Goal: Complete application form: Complete application form

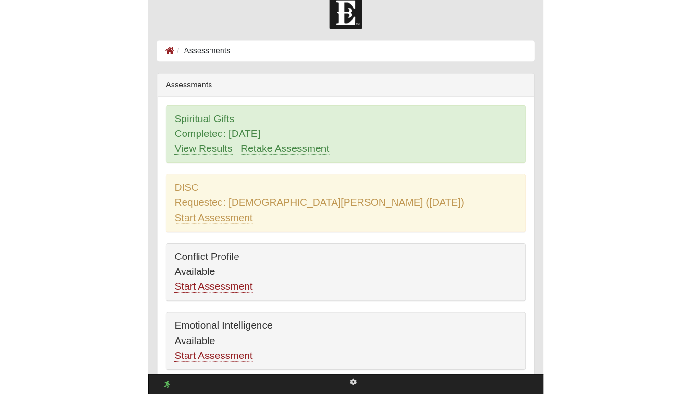
scroll to position [19, 0]
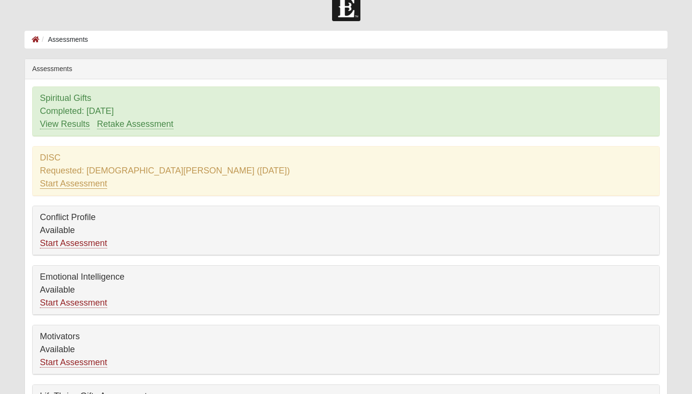
click at [77, 182] on link "Start Assessment" at bounding box center [73, 184] width 67 height 10
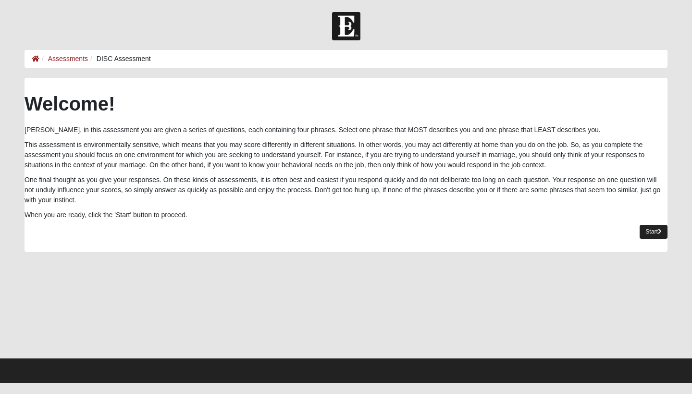
click at [663, 227] on link "Start" at bounding box center [654, 232] width 28 height 14
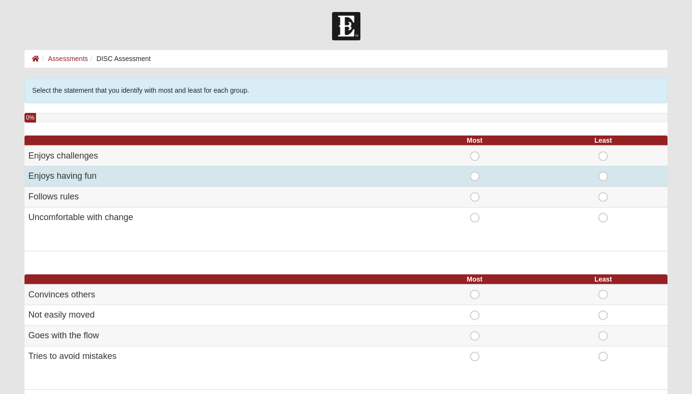
click at [475, 172] on span "Most" at bounding box center [475, 172] width 0 height 0
click at [475, 177] on input "Most" at bounding box center [478, 177] width 6 height 10
radio input "true"
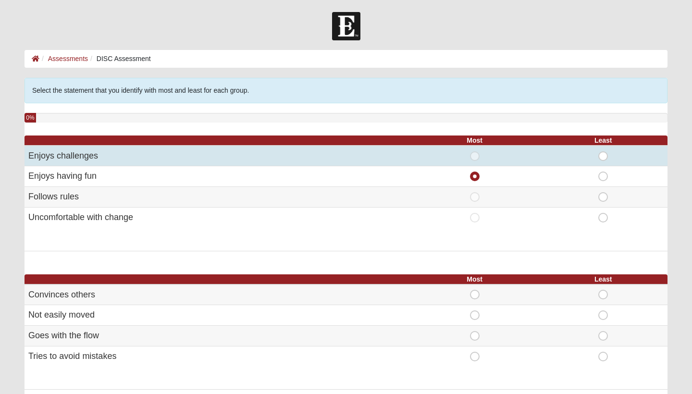
click at [603, 151] on span "Least" at bounding box center [603, 151] width 0 height 0
click at [603, 156] on input "Least" at bounding box center [606, 156] width 6 height 10
radio input "true"
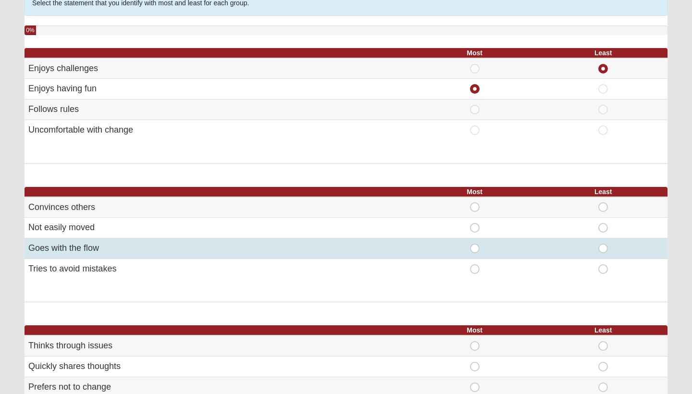
scroll to position [91, 0]
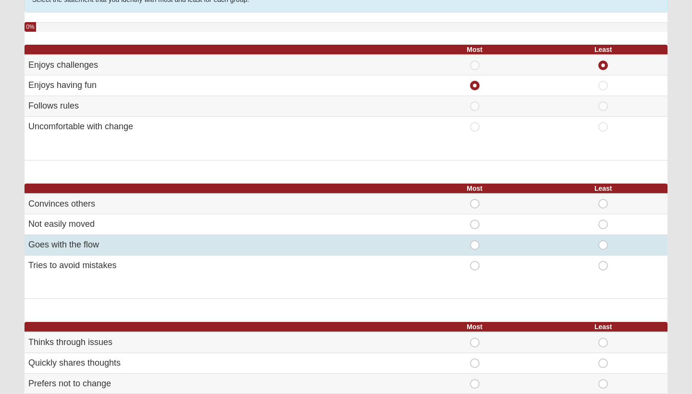
click at [475, 240] on span "Most" at bounding box center [475, 240] width 0 height 0
click at [475, 242] on input "Most" at bounding box center [478, 245] width 6 height 10
radio input "true"
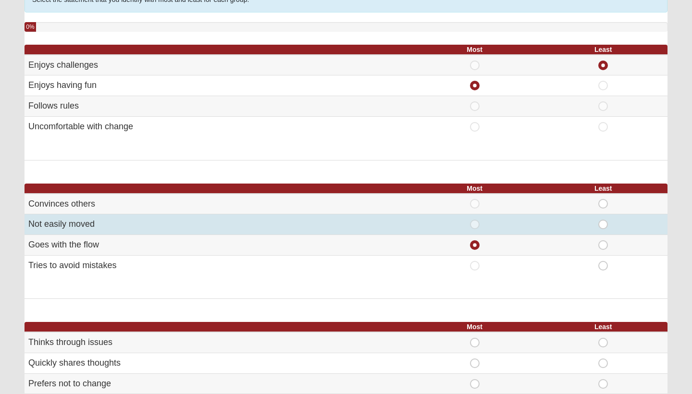
click at [603, 220] on span "Least" at bounding box center [603, 220] width 0 height 0
click at [603, 223] on input "Least" at bounding box center [606, 225] width 6 height 10
radio input "true"
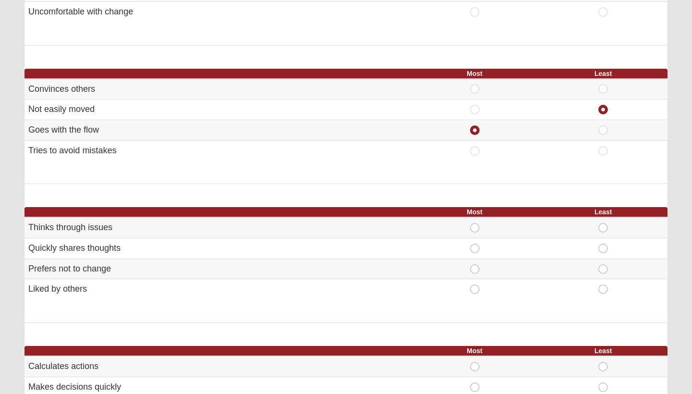
scroll to position [207, 0]
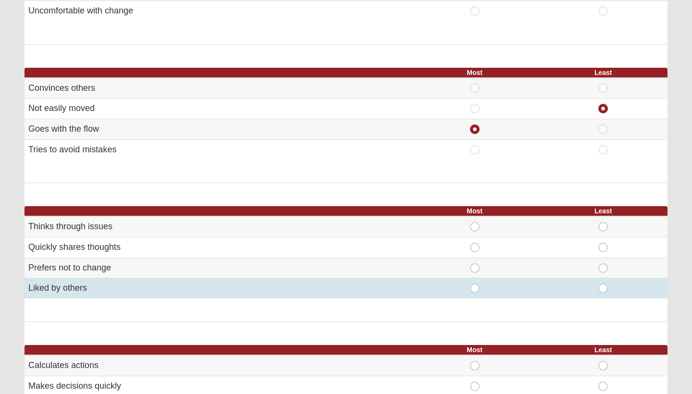
click at [475, 284] on span "Most" at bounding box center [475, 284] width 0 height 0
click at [475, 284] on input "Most" at bounding box center [478, 289] width 6 height 10
radio input "true"
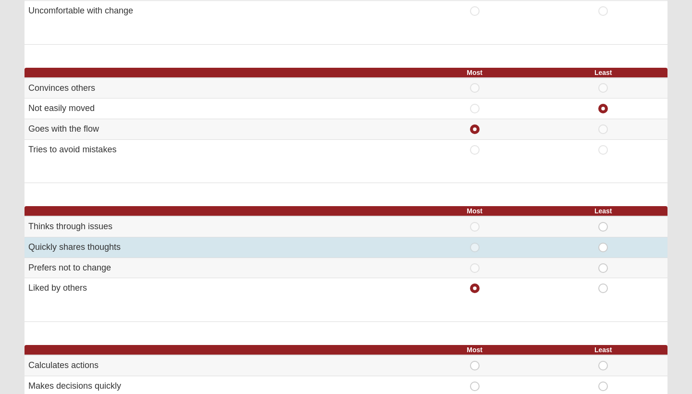
click at [603, 243] on span "Least" at bounding box center [603, 243] width 0 height 0
click at [607, 243] on input "Least" at bounding box center [606, 248] width 6 height 10
radio input "true"
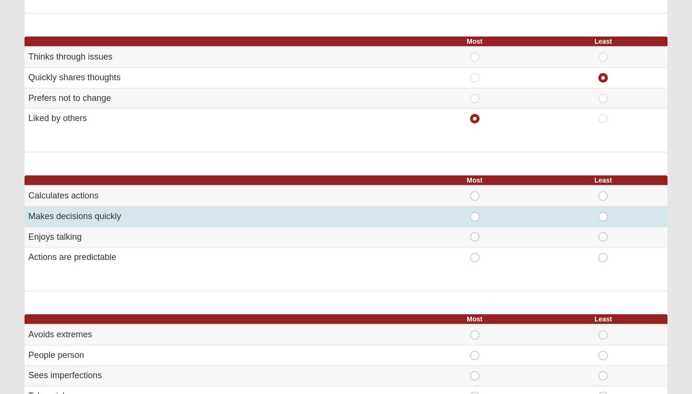
scroll to position [379, 0]
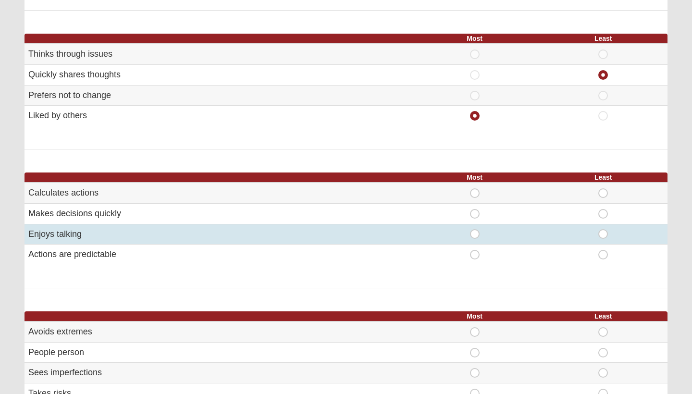
click at [475, 229] on span "Most" at bounding box center [475, 229] width 0 height 0
click at [475, 231] on input "Most" at bounding box center [478, 234] width 6 height 10
radio input "true"
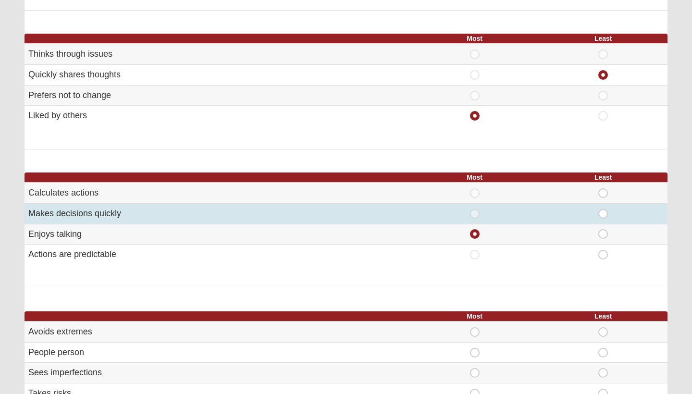
click at [603, 209] on span "Least" at bounding box center [603, 209] width 0 height 0
click at [605, 209] on input "Least" at bounding box center [606, 214] width 6 height 10
radio input "true"
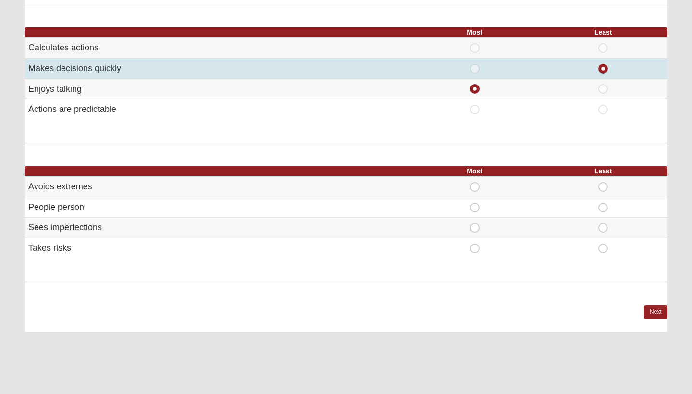
scroll to position [524, 0]
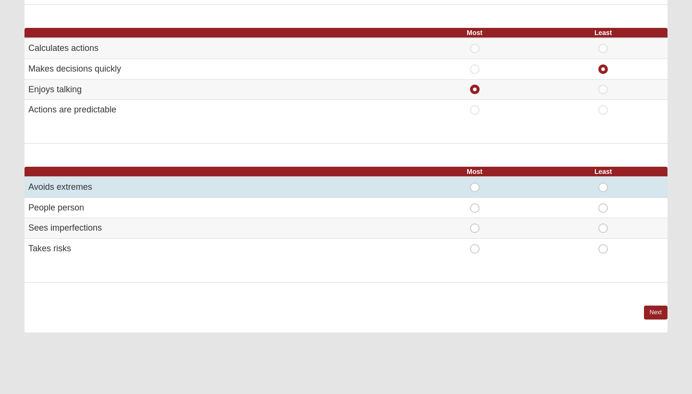
click at [475, 183] on span "Most" at bounding box center [475, 183] width 0 height 0
click at [477, 183] on input "Most" at bounding box center [478, 188] width 6 height 10
radio input "true"
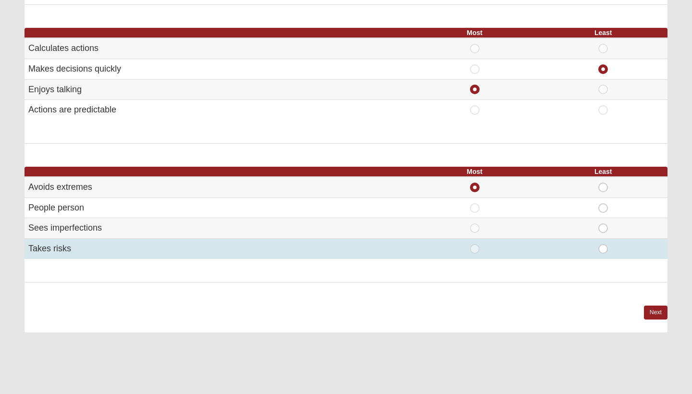
click at [603, 244] on span "Least" at bounding box center [603, 244] width 0 height 0
click at [603, 244] on input "Least" at bounding box center [606, 249] width 6 height 10
radio input "true"
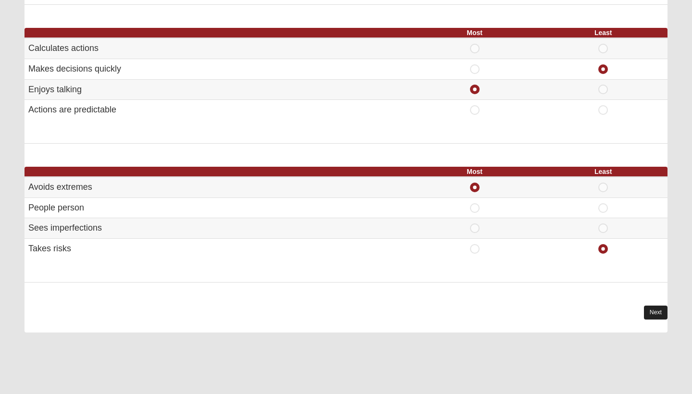
click at [654, 306] on link "Next" at bounding box center [656, 313] width 24 height 14
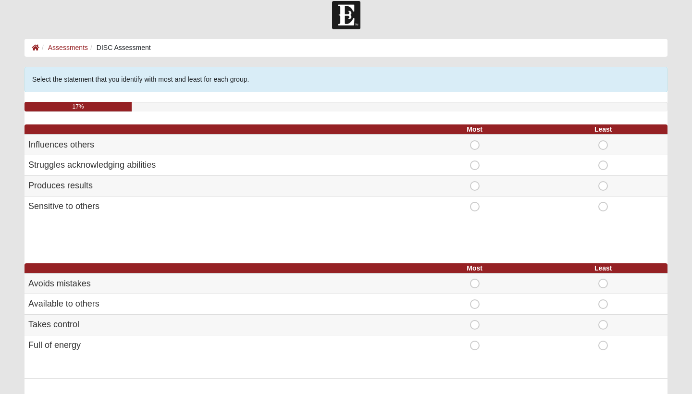
scroll to position [11, 0]
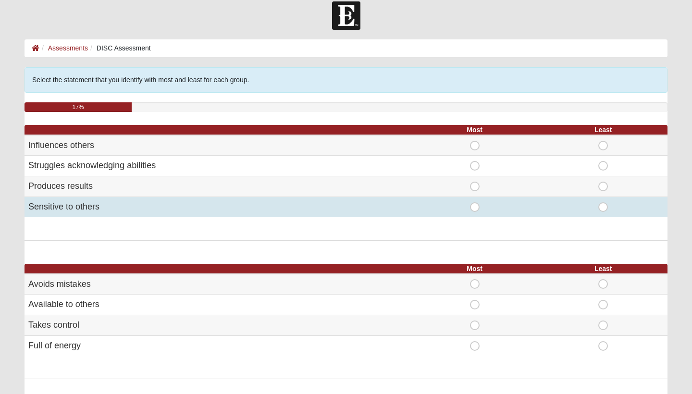
click at [475, 202] on span "Most" at bounding box center [475, 202] width 0 height 0
click at [476, 209] on input "Most" at bounding box center [478, 207] width 6 height 10
radio input "true"
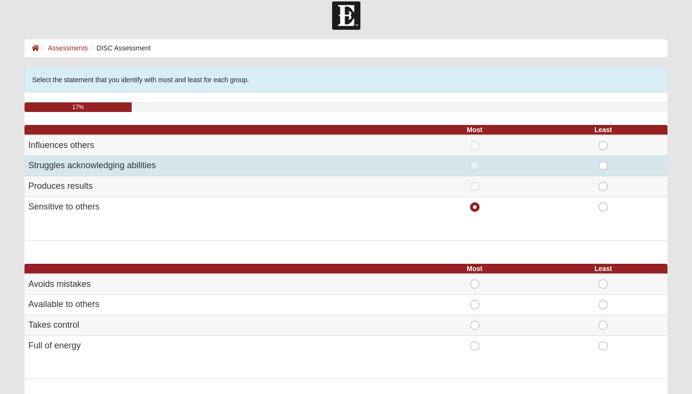
click at [603, 161] on span "Least" at bounding box center [603, 161] width 0 height 0
click at [606, 164] on input "Least" at bounding box center [606, 166] width 6 height 10
radio input "true"
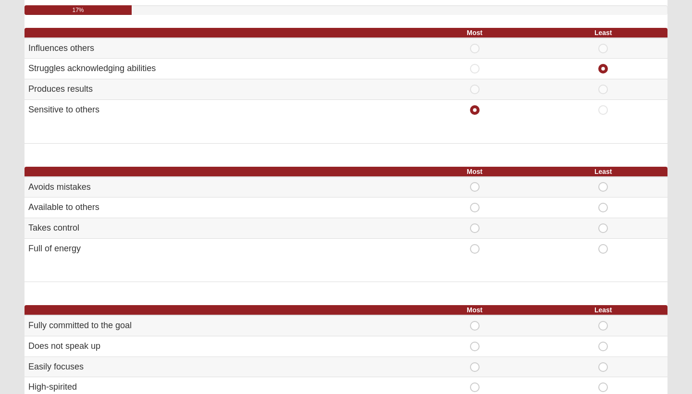
scroll to position [109, 0]
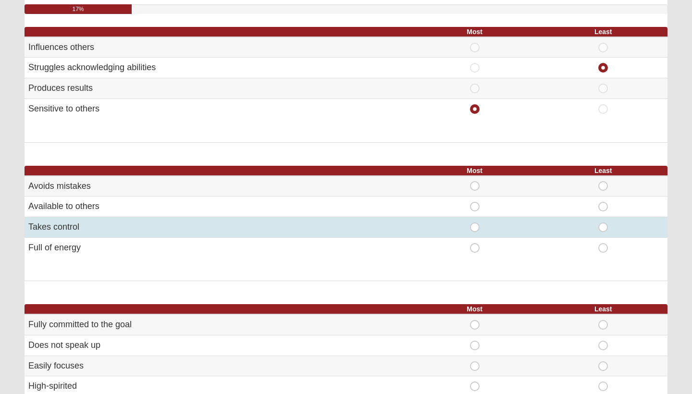
click at [603, 223] on span "Least" at bounding box center [603, 223] width 0 height 0
click at [605, 225] on input "Least" at bounding box center [606, 228] width 6 height 10
radio input "true"
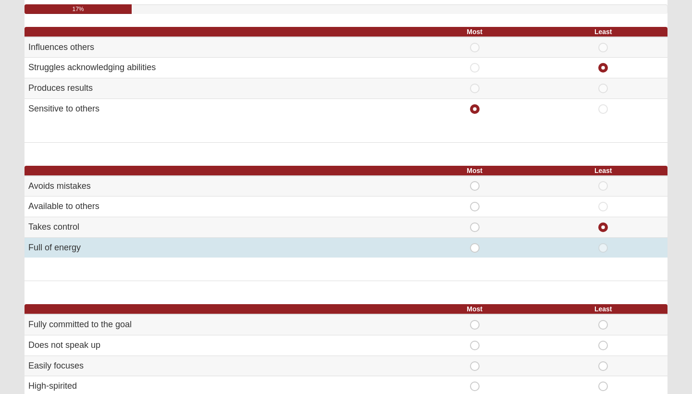
click at [475, 243] on span "Most" at bounding box center [475, 243] width 0 height 0
click at [476, 243] on input "Most" at bounding box center [478, 248] width 6 height 10
radio input "true"
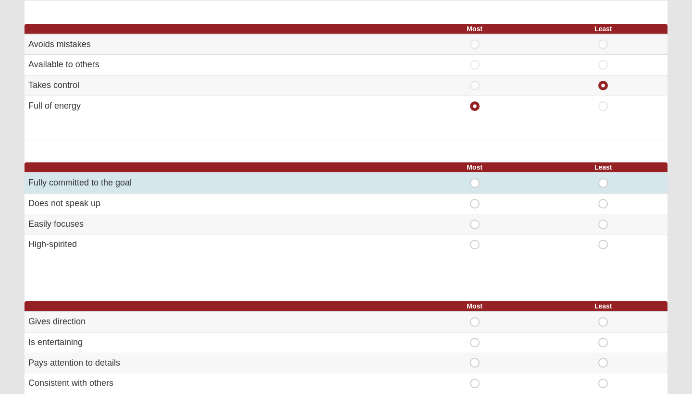
scroll to position [256, 0]
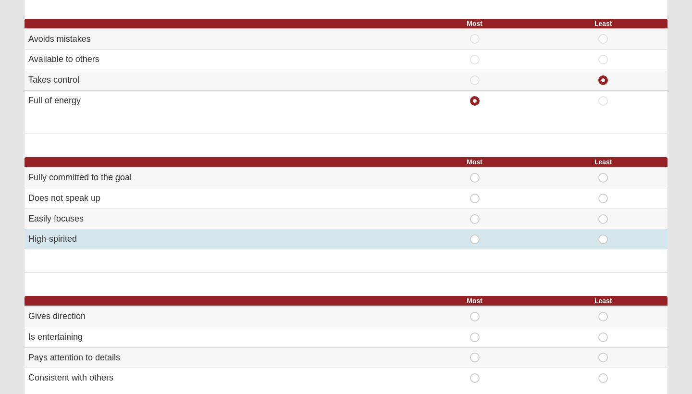
click at [475, 235] on span "Most" at bounding box center [475, 235] width 0 height 0
click at [475, 240] on input "Most" at bounding box center [478, 240] width 6 height 10
radio input "true"
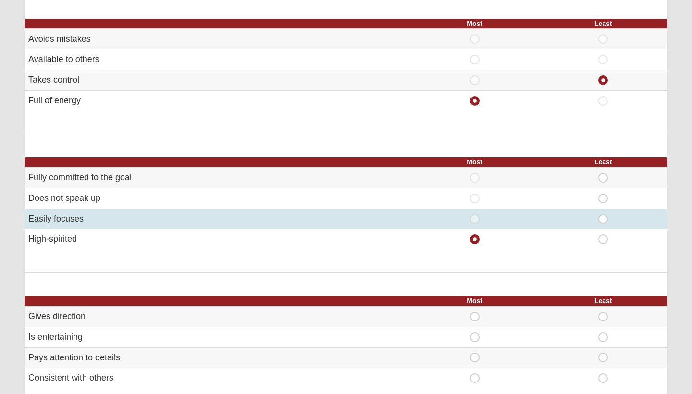
click at [603, 214] on span "Least" at bounding box center [603, 214] width 0 height 0
click at [605, 215] on input "Least" at bounding box center [606, 219] width 6 height 10
radio input "true"
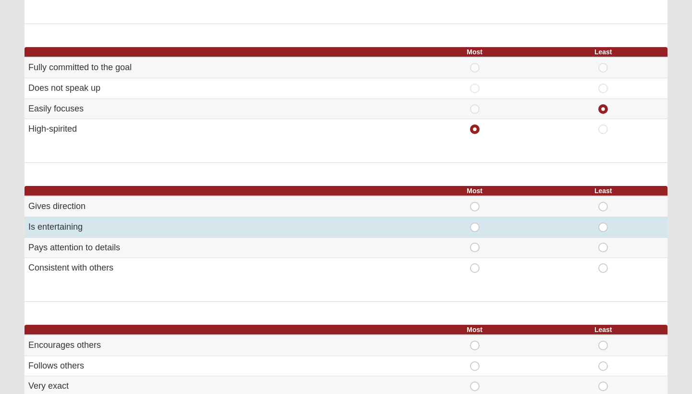
scroll to position [373, 0]
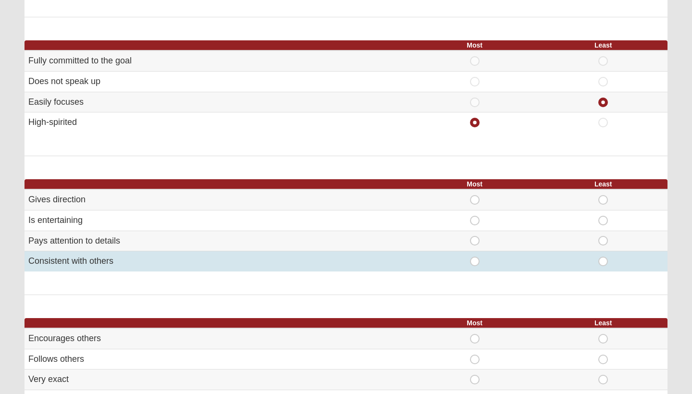
click at [475, 257] on span "Most" at bounding box center [475, 257] width 0 height 0
click at [475, 257] on input "Most" at bounding box center [478, 262] width 6 height 10
radio input "true"
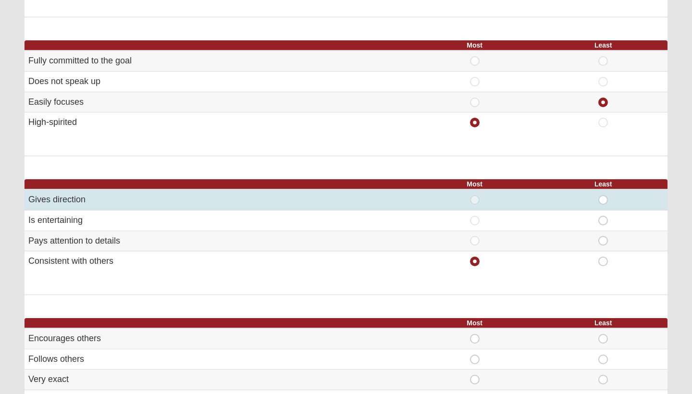
click at [603, 195] on span "Least" at bounding box center [603, 195] width 0 height 0
click at [603, 195] on input "Least" at bounding box center [606, 200] width 6 height 10
radio input "true"
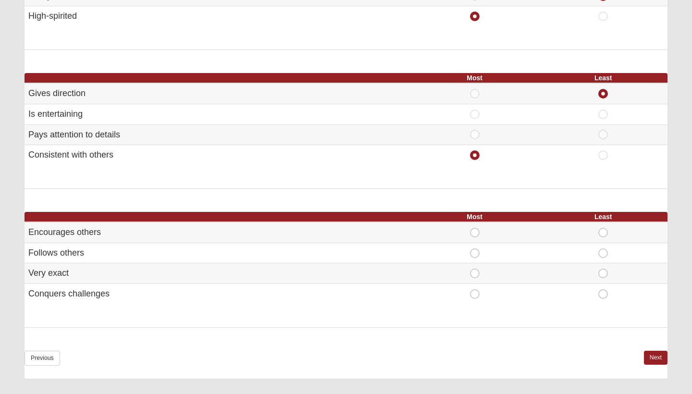
scroll to position [485, 0]
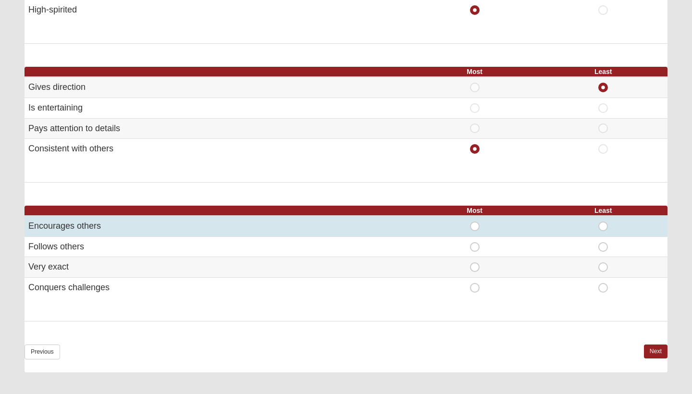
click at [468, 222] on div "Most" at bounding box center [474, 227] width 117 height 10
click at [475, 222] on span "Most" at bounding box center [475, 222] width 0 height 0
click at [475, 222] on input "Most" at bounding box center [478, 227] width 6 height 10
radio input "true"
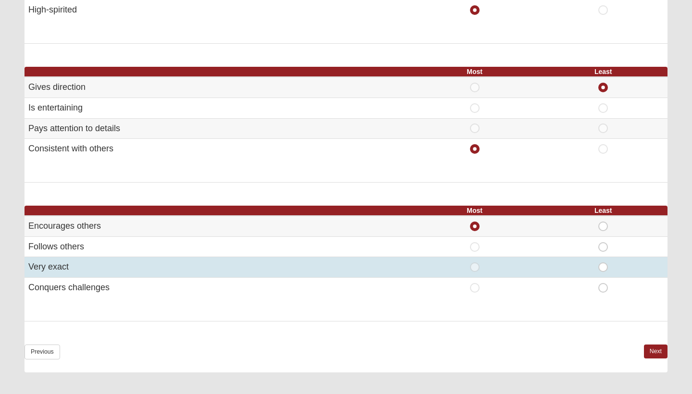
click at [603, 263] on span "Least" at bounding box center [603, 263] width 0 height 0
click at [603, 263] on input "Least" at bounding box center [606, 268] width 6 height 10
radio input "true"
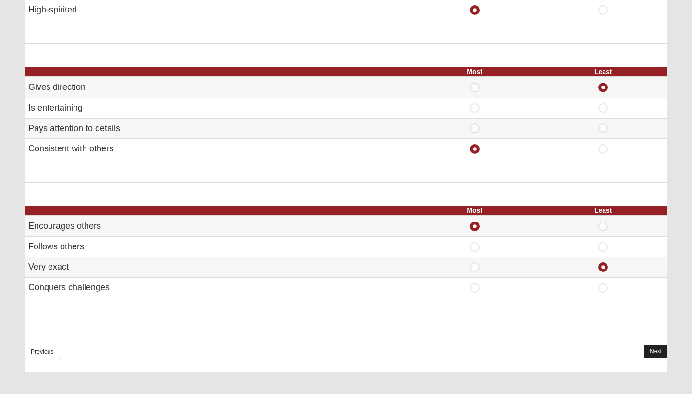
click at [650, 350] on link "Next" at bounding box center [656, 352] width 24 height 14
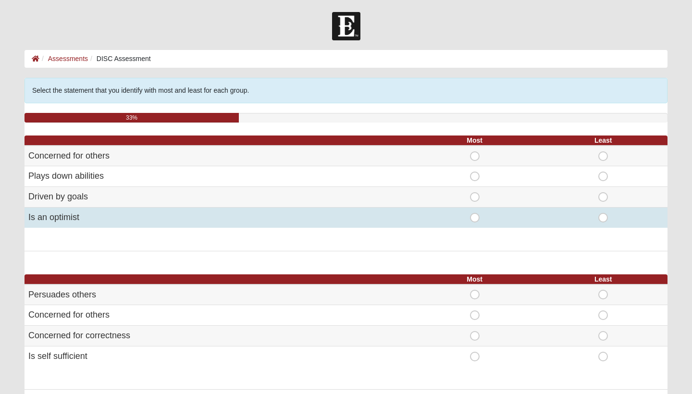
click at [475, 213] on span "Most" at bounding box center [475, 213] width 0 height 0
click at [475, 218] on input "Most" at bounding box center [478, 218] width 6 height 10
radio input "true"
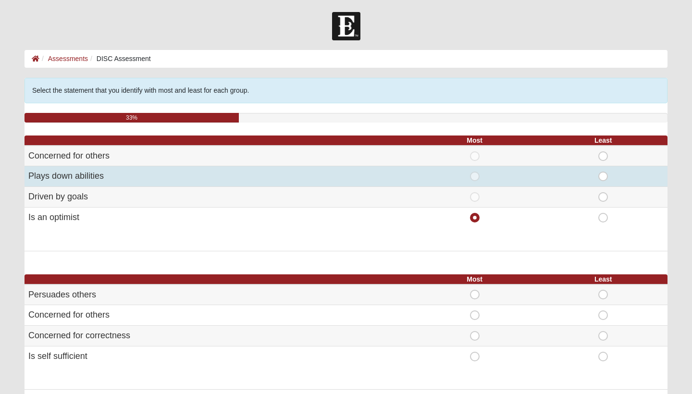
click at [603, 172] on span "Least" at bounding box center [603, 172] width 0 height 0
click at [605, 173] on input "Least" at bounding box center [606, 177] width 6 height 10
radio input "true"
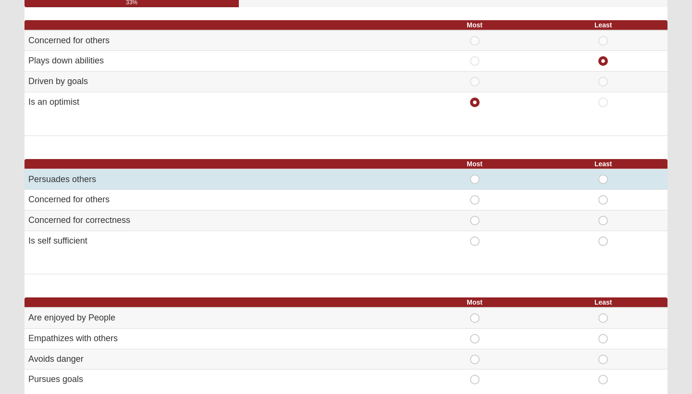
scroll to position [115, 0]
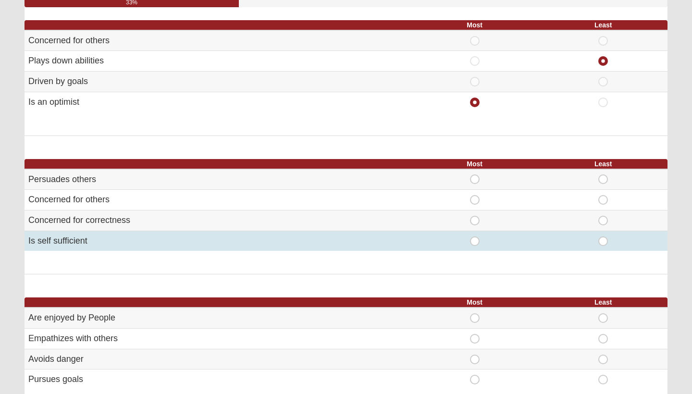
click at [475, 237] on span "Most" at bounding box center [475, 237] width 0 height 0
click at [475, 240] on input "Most" at bounding box center [478, 242] width 6 height 10
radio input "true"
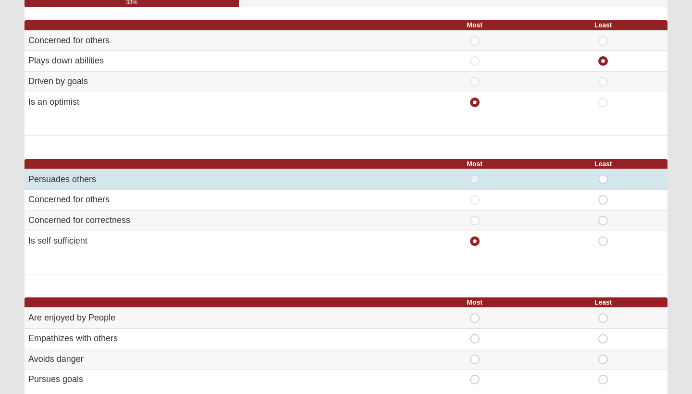
click at [603, 175] on span "Least" at bounding box center [603, 175] width 0 height 0
click at [603, 175] on input "Least" at bounding box center [606, 180] width 6 height 10
radio input "true"
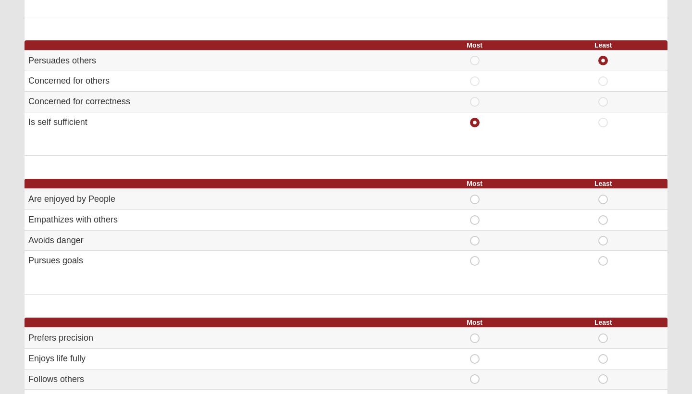
scroll to position [236, 0]
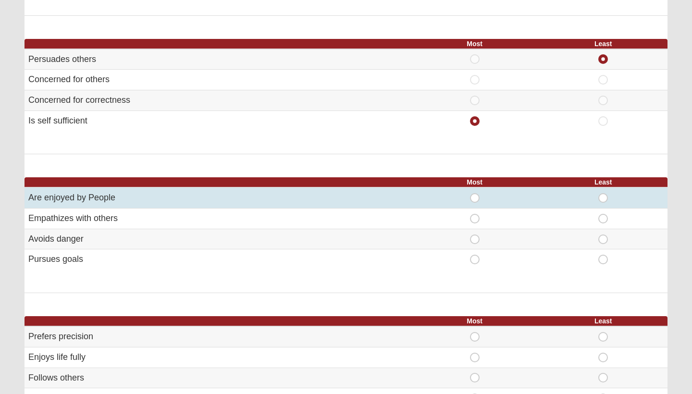
click at [475, 193] on span "Most" at bounding box center [475, 193] width 0 height 0
click at [475, 194] on input "Most" at bounding box center [478, 198] width 6 height 10
radio input "true"
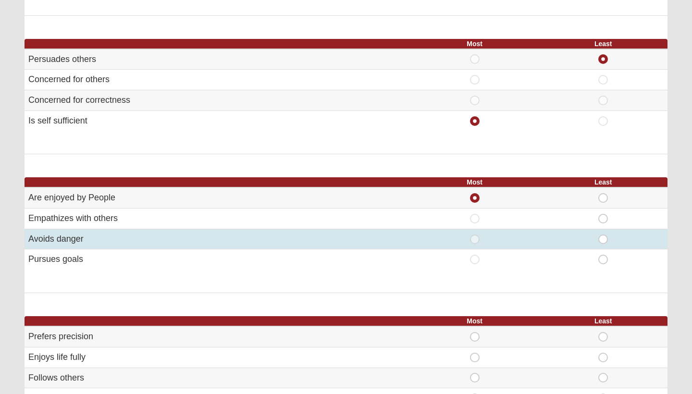
click at [603, 235] on span "Least" at bounding box center [603, 235] width 0 height 0
click at [603, 238] on input "Least" at bounding box center [606, 240] width 6 height 10
radio input "true"
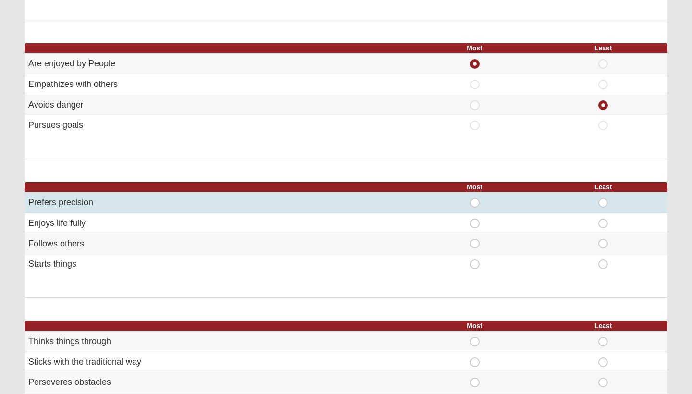
scroll to position [372, 0]
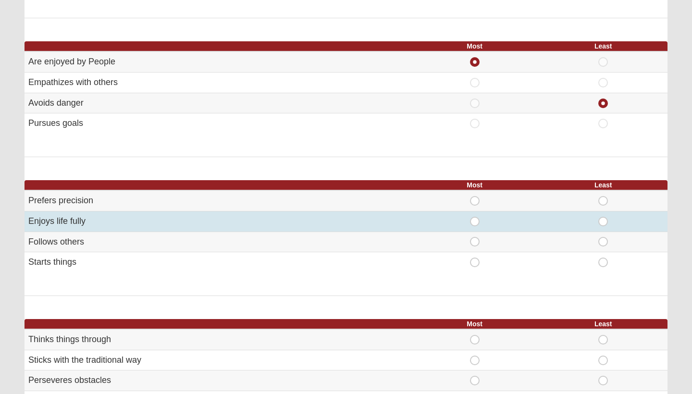
click at [475, 217] on span "Most" at bounding box center [475, 217] width 0 height 0
click at [476, 218] on input "Most" at bounding box center [478, 222] width 6 height 10
radio input "true"
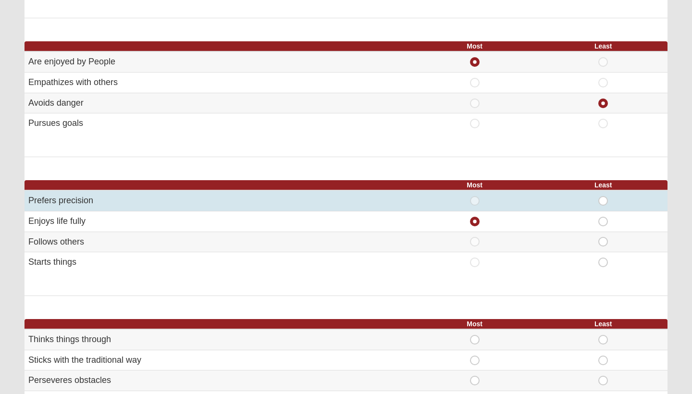
click at [603, 196] on span "Least" at bounding box center [603, 196] width 0 height 0
click at [603, 201] on input "Least" at bounding box center [606, 201] width 6 height 10
radio input "true"
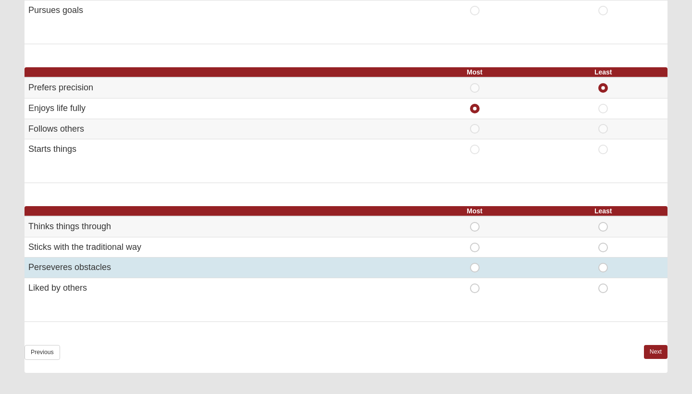
scroll to position [501, 0]
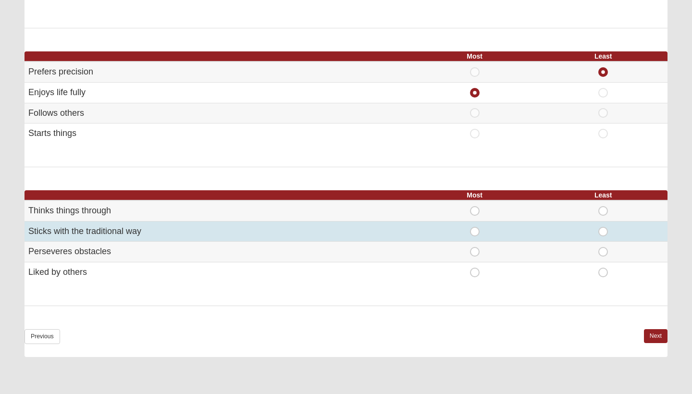
click at [475, 227] on span "Most" at bounding box center [475, 227] width 0 height 0
click at [475, 229] on input "Most" at bounding box center [478, 232] width 6 height 10
radio input "true"
click at [475, 227] on span "Most" at bounding box center [475, 227] width 0 height 0
click at [476, 227] on input "Most" at bounding box center [478, 232] width 6 height 10
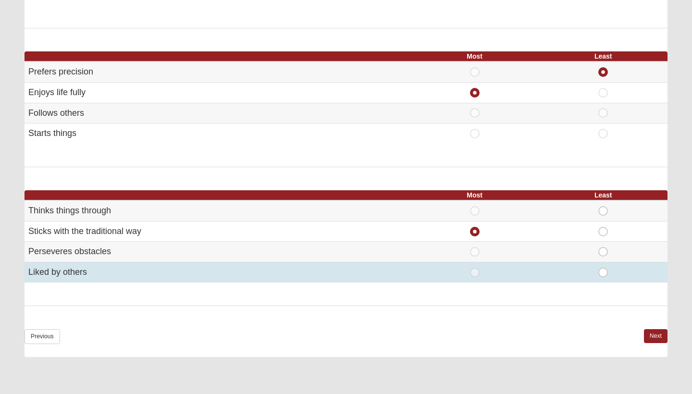
click at [475, 268] on span "Most" at bounding box center [475, 268] width 0 height 0
click at [479, 268] on input "Most" at bounding box center [478, 273] width 6 height 10
radio input "true"
radio input "false"
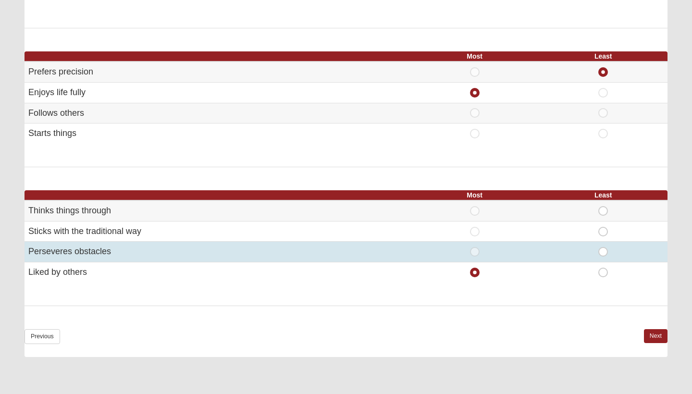
click at [475, 247] on span "Most" at bounding box center [475, 247] width 0 height 0
click at [475, 248] on input "Most" at bounding box center [478, 252] width 6 height 10
radio input "true"
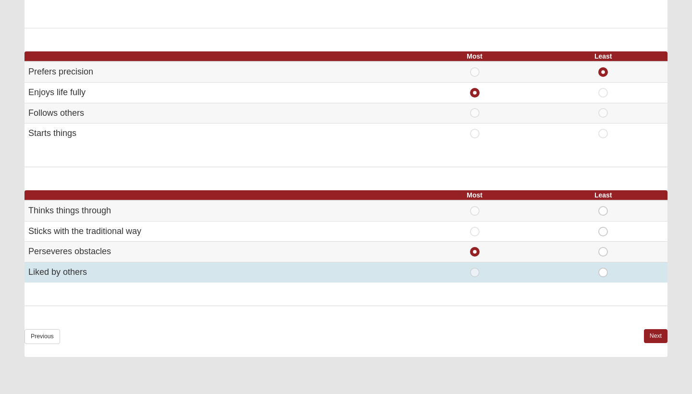
click at [475, 268] on span "Most" at bounding box center [475, 268] width 0 height 0
click at [475, 268] on input "Most" at bounding box center [478, 273] width 6 height 10
radio input "true"
radio input "false"
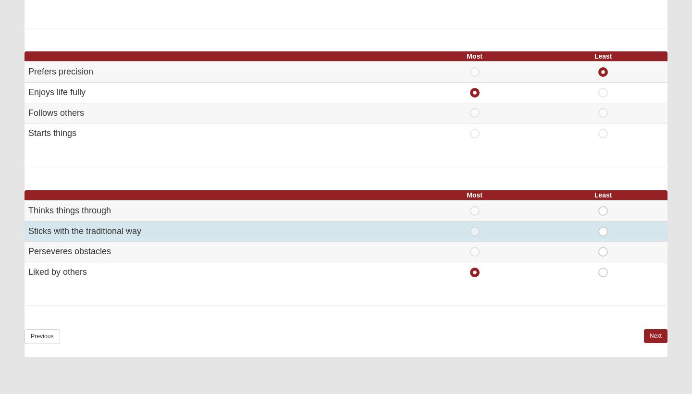
click at [603, 227] on span "Least" at bounding box center [603, 227] width 0 height 0
click at [603, 227] on input "Least" at bounding box center [606, 232] width 6 height 10
radio input "true"
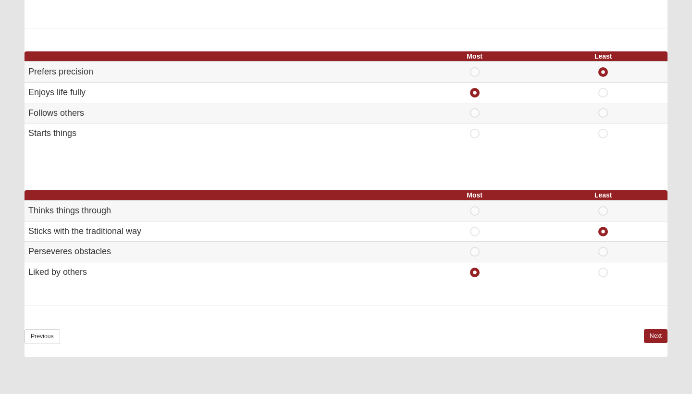
click at [655, 337] on div "Previous Next" at bounding box center [346, 343] width 643 height 28
click at [654, 329] on link "Next" at bounding box center [656, 336] width 24 height 14
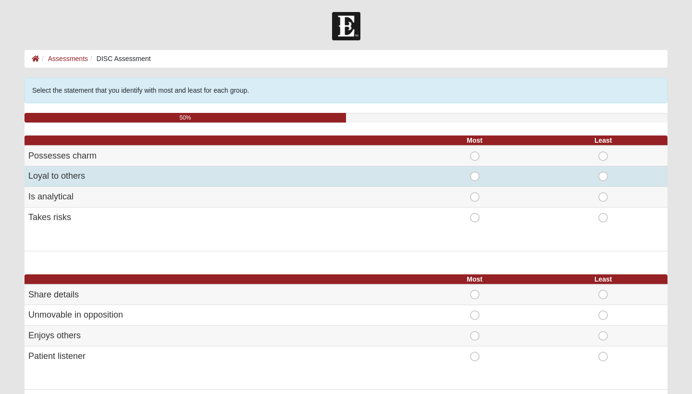
click at [475, 172] on span "Most" at bounding box center [475, 172] width 0 height 0
click at [475, 178] on input "Most" at bounding box center [478, 177] width 6 height 10
radio input "true"
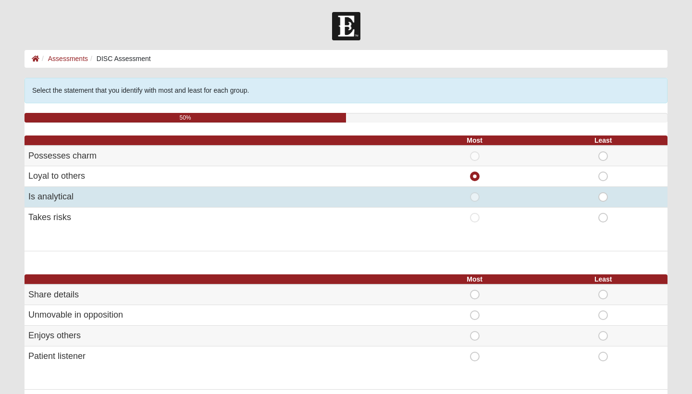
click at [603, 192] on span "Least" at bounding box center [603, 192] width 0 height 0
click at [603, 197] on input "Least" at bounding box center [606, 197] width 6 height 10
radio input "true"
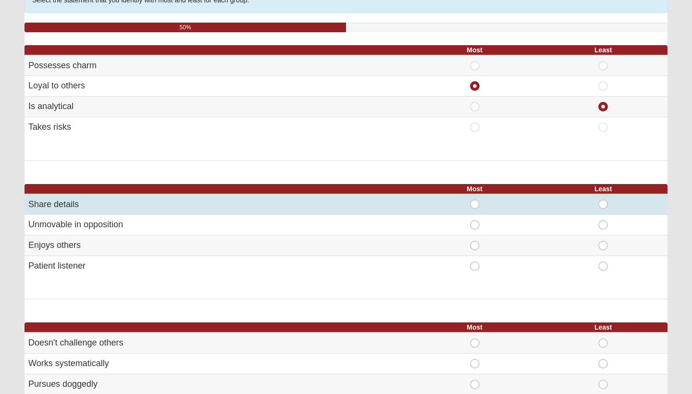
scroll to position [96, 0]
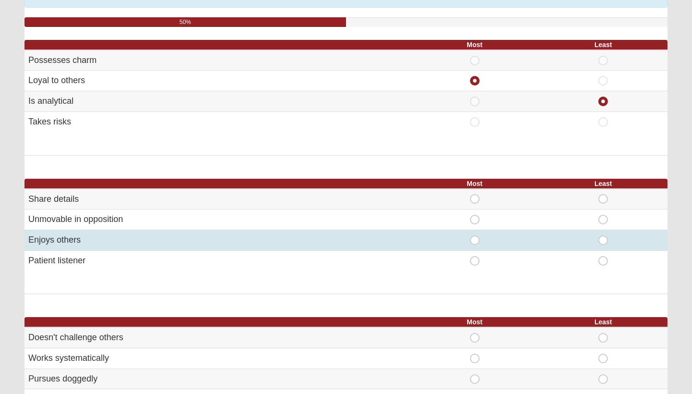
click at [475, 236] on span "Most" at bounding box center [475, 236] width 0 height 0
click at [475, 237] on input "Most" at bounding box center [478, 241] width 6 height 10
radio input "true"
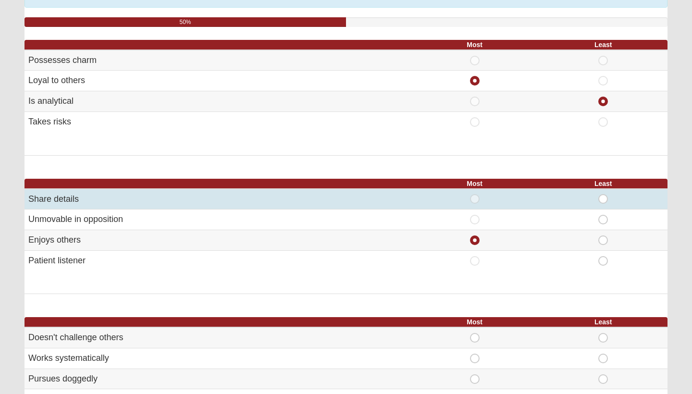
click at [603, 194] on span "Least" at bounding box center [603, 194] width 0 height 0
click at [603, 198] on input "Least" at bounding box center [606, 199] width 6 height 10
radio input "true"
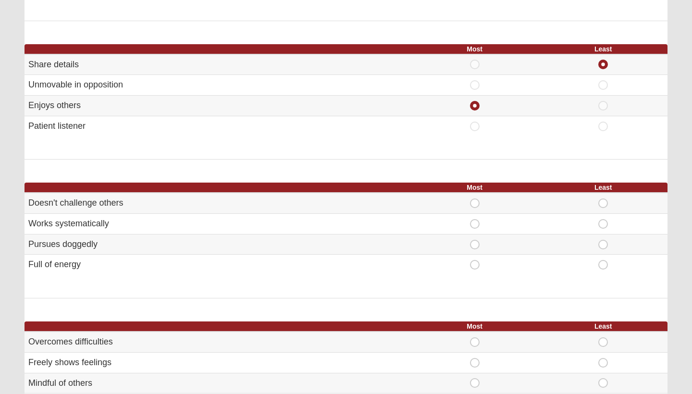
scroll to position [232, 0]
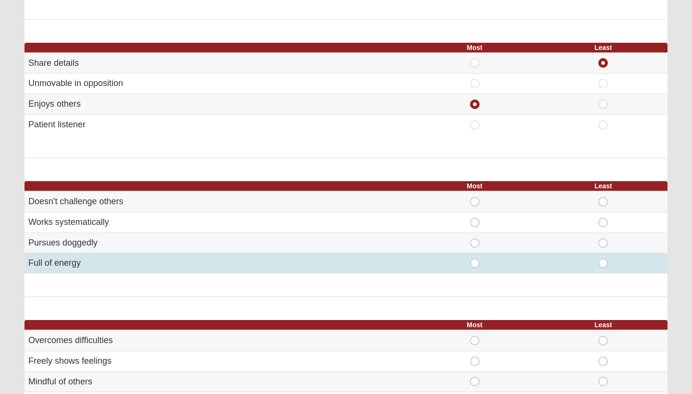
click at [472, 266] on td "Most" at bounding box center [475, 263] width 129 height 20
click at [475, 259] on span "Most" at bounding box center [475, 259] width 0 height 0
click at [475, 263] on input "Most" at bounding box center [478, 264] width 6 height 10
radio input "true"
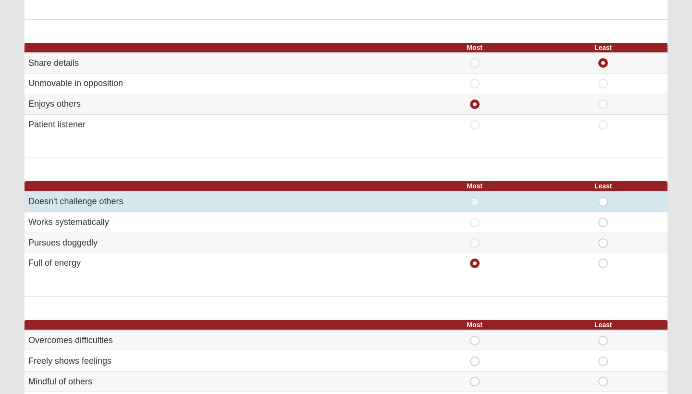
click at [603, 197] on span "Least" at bounding box center [603, 197] width 0 height 0
click at [604, 197] on input "Least" at bounding box center [606, 202] width 6 height 10
radio input "true"
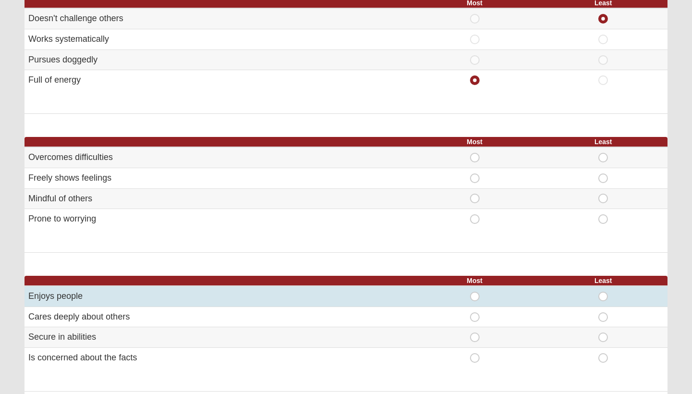
scroll to position [414, 0]
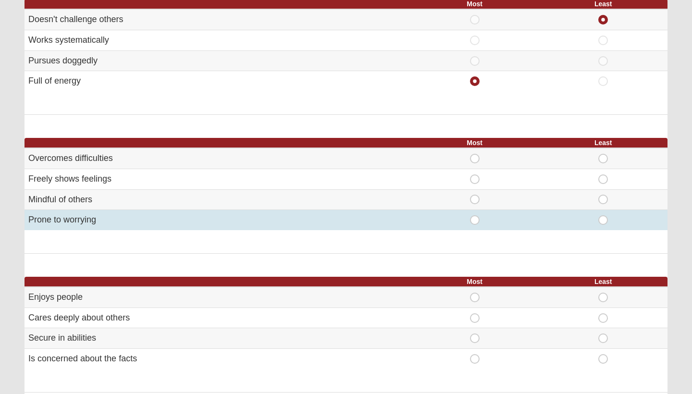
click at [475, 215] on span "Most" at bounding box center [475, 215] width 0 height 0
click at [475, 216] on input "Most" at bounding box center [478, 220] width 6 height 10
radio input "true"
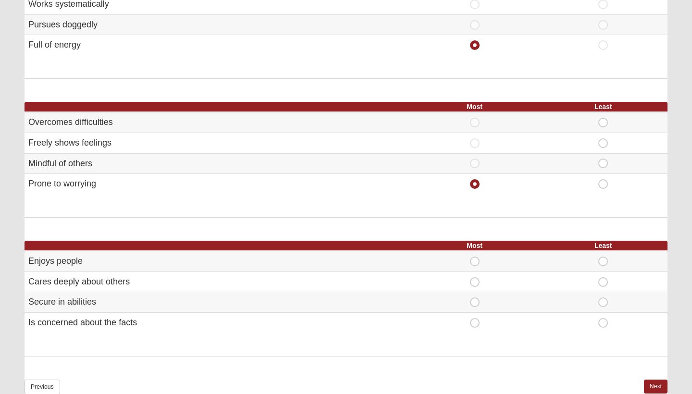
scroll to position [452, 0]
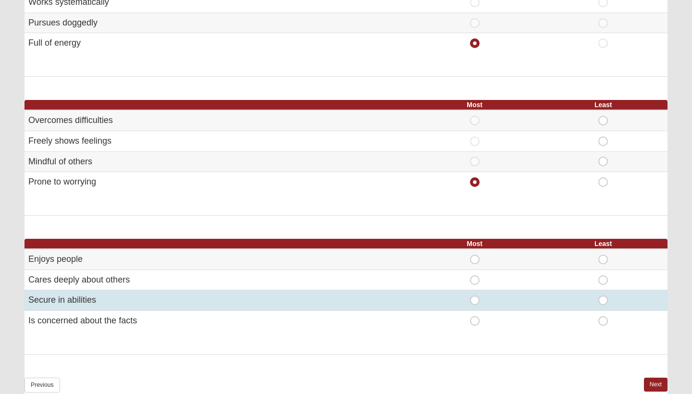
click at [475, 296] on span "Most" at bounding box center [475, 296] width 0 height 0
click at [475, 296] on input "Most" at bounding box center [478, 301] width 6 height 10
radio input "true"
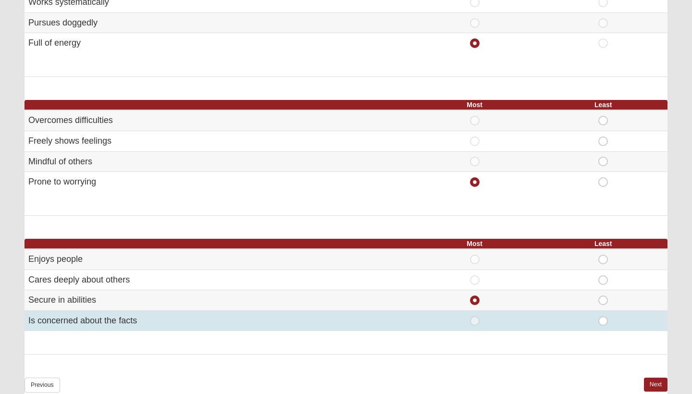
click at [613, 316] on div "Least" at bounding box center [603, 321] width 117 height 10
click at [603, 316] on span "Least" at bounding box center [603, 316] width 0 height 0
click at [605, 316] on input "Least" at bounding box center [606, 321] width 6 height 10
radio input "true"
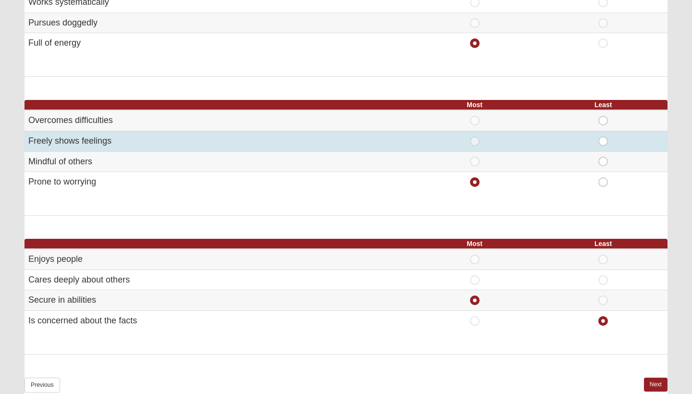
click at [603, 137] on span "Least" at bounding box center [603, 137] width 0 height 0
click at [604, 137] on input "Least" at bounding box center [606, 142] width 6 height 10
radio input "true"
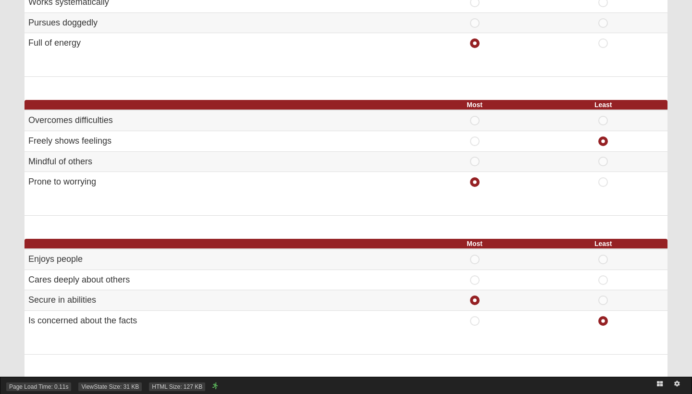
click at [655, 377] on link at bounding box center [660, 384] width 17 height 14
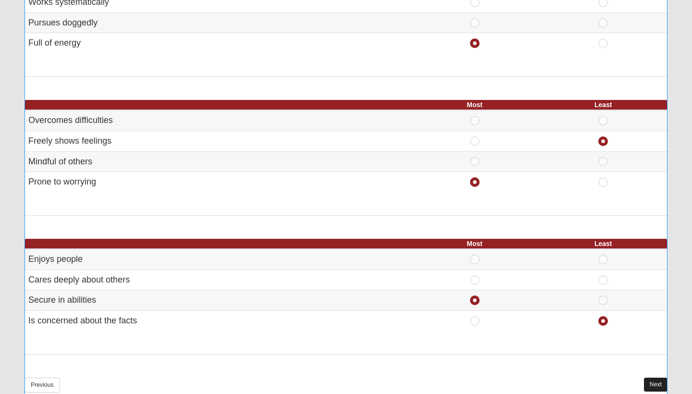
click at [655, 378] on link "Next" at bounding box center [656, 385] width 24 height 14
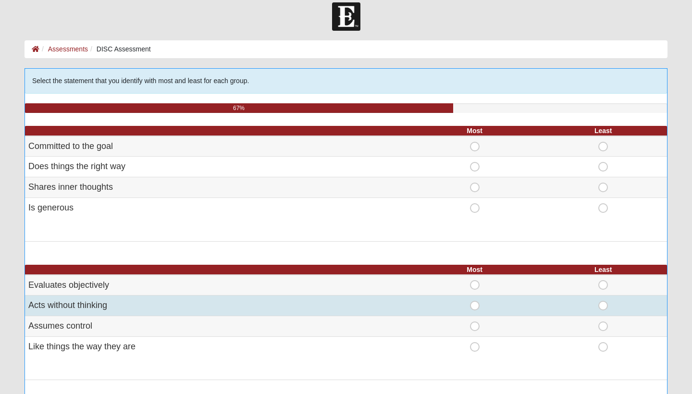
scroll to position [10, 0]
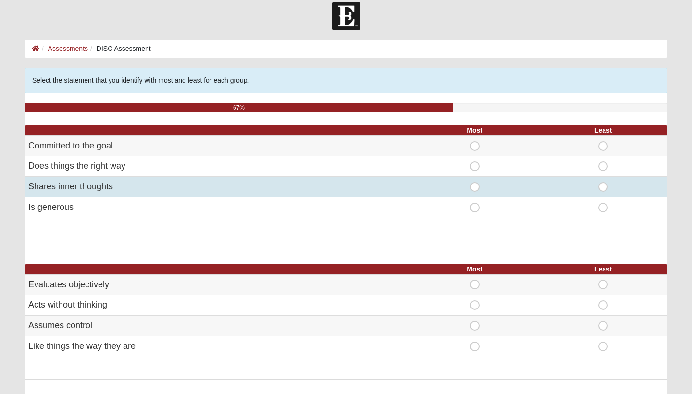
click at [475, 182] on span "Most" at bounding box center [475, 182] width 0 height 0
click at [477, 189] on input "Most" at bounding box center [478, 187] width 6 height 10
radio input "true"
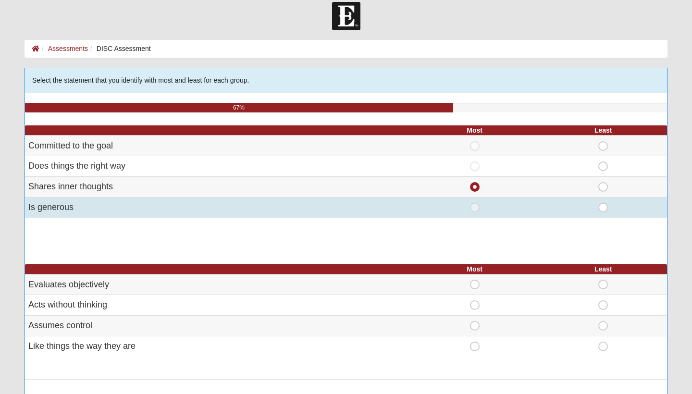
click at [603, 203] on span "Least" at bounding box center [603, 203] width 0 height 0
click at [603, 208] on input "Least" at bounding box center [606, 208] width 6 height 10
radio input "true"
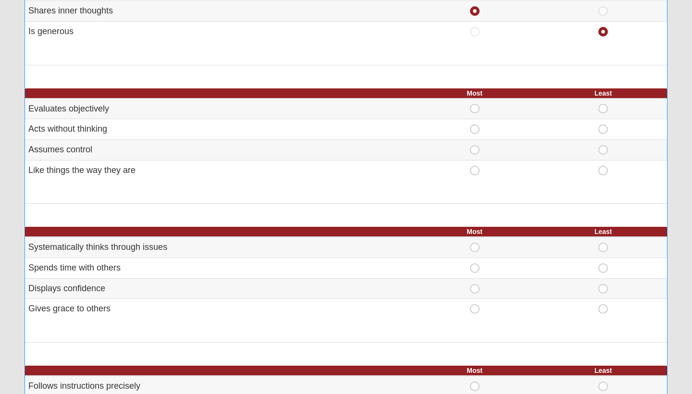
scroll to position [189, 0]
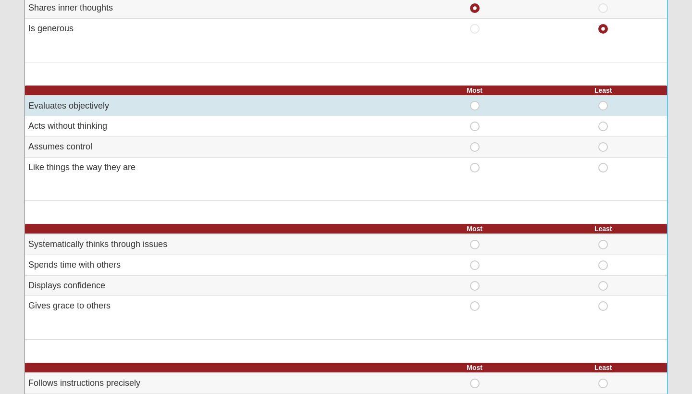
click at [475, 101] on span "Most" at bounding box center [475, 101] width 0 height 0
click at [475, 103] on input "Most" at bounding box center [478, 106] width 6 height 10
radio input "true"
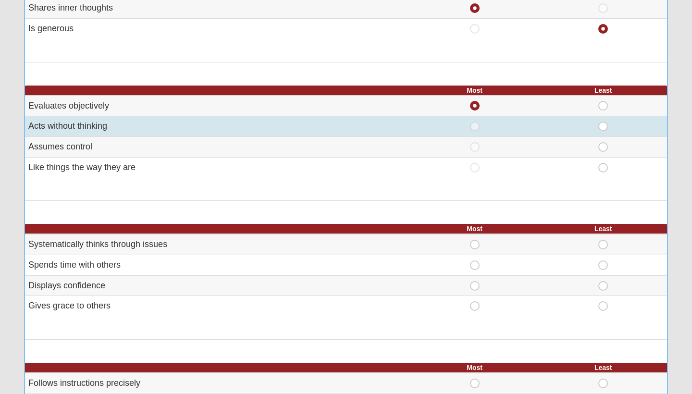
click at [603, 122] on span "Least" at bounding box center [603, 122] width 0 height 0
click at [603, 126] on input "Least" at bounding box center [606, 127] width 6 height 10
radio input "true"
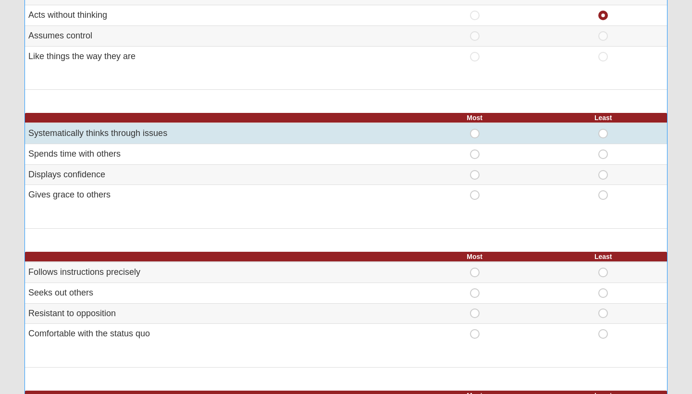
scroll to position [302, 0]
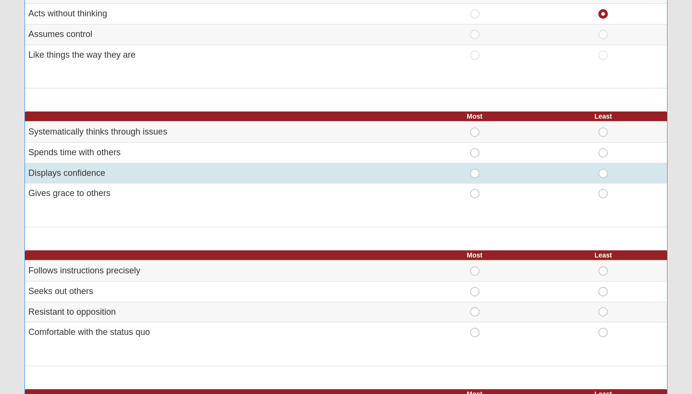
click at [475, 169] on span "Most" at bounding box center [475, 169] width 0 height 0
click at [475, 173] on input "Most" at bounding box center [478, 174] width 6 height 10
radio input "true"
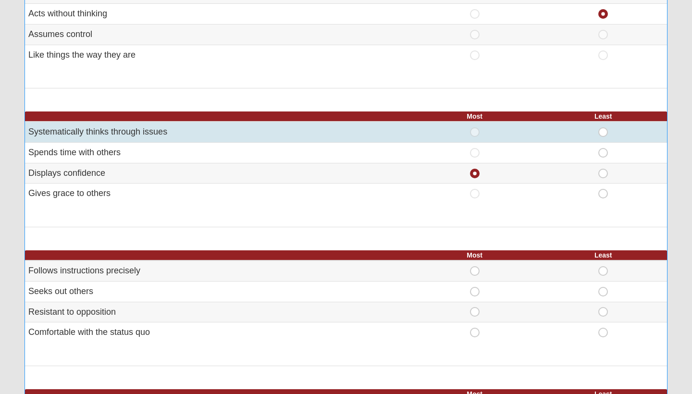
click at [603, 127] on span "Least" at bounding box center [603, 127] width 0 height 0
click at [605, 127] on input "Least" at bounding box center [606, 132] width 6 height 10
radio input "true"
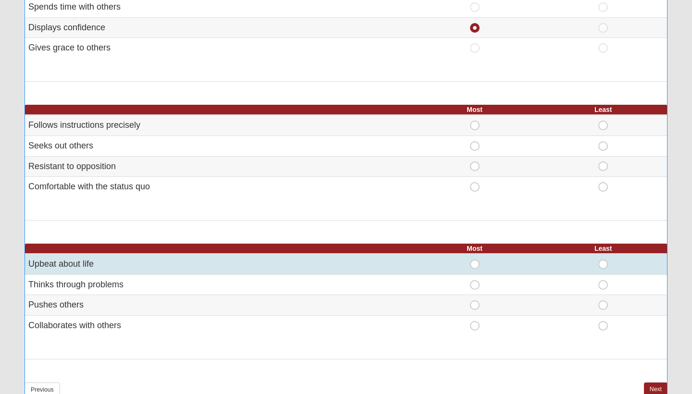
scroll to position [446, 0]
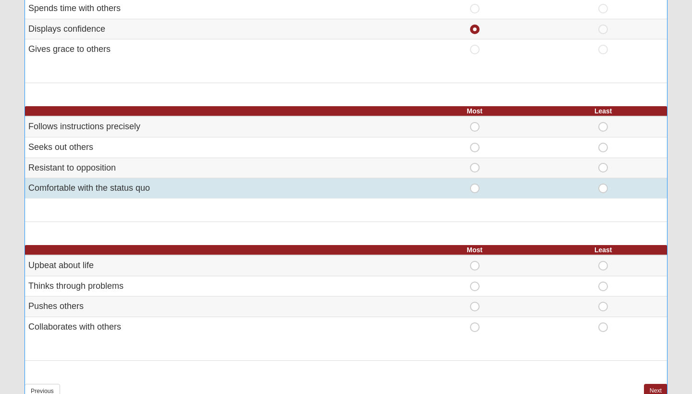
click at [475, 184] on span "Most" at bounding box center [475, 184] width 0 height 0
click at [477, 184] on input "Most" at bounding box center [478, 189] width 6 height 10
radio input "true"
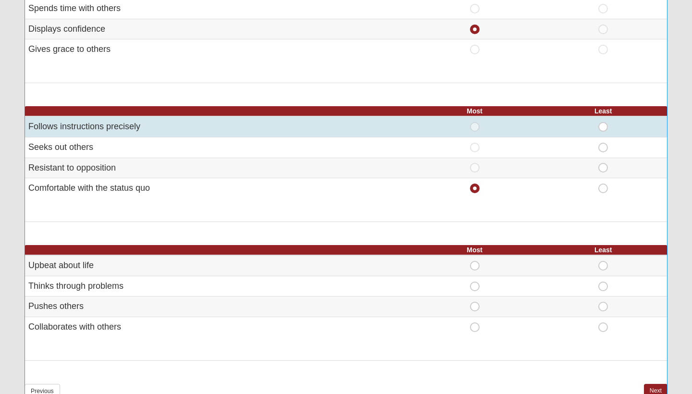
click at [603, 122] on span "Least" at bounding box center [603, 122] width 0 height 0
click at [606, 122] on input "Least" at bounding box center [606, 127] width 6 height 10
radio input "true"
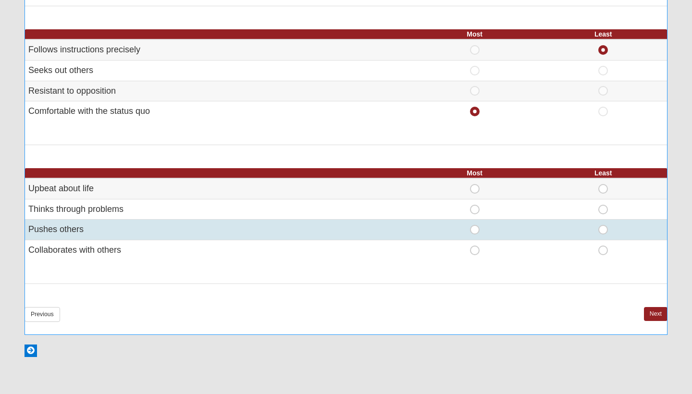
scroll to position [527, 0]
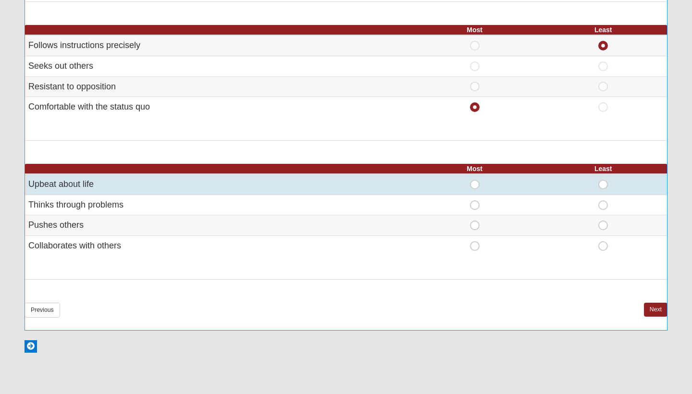
click at [475, 180] on span "Most" at bounding box center [475, 180] width 0 height 0
click at [477, 183] on input "Most" at bounding box center [478, 185] width 6 height 10
radio input "true"
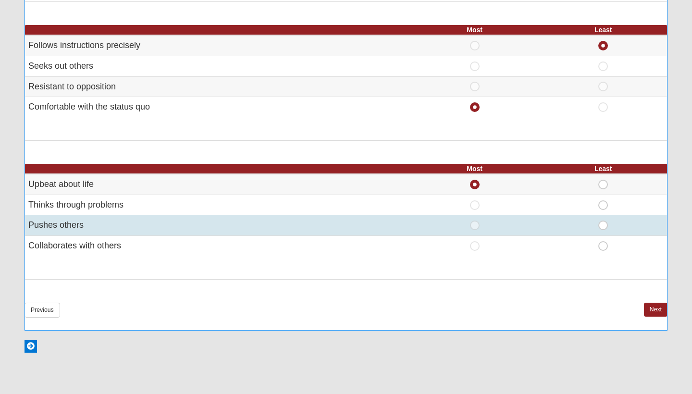
click at [603, 221] on span "Least" at bounding box center [603, 221] width 0 height 0
click at [608, 223] on input "Least" at bounding box center [606, 226] width 6 height 10
radio input "true"
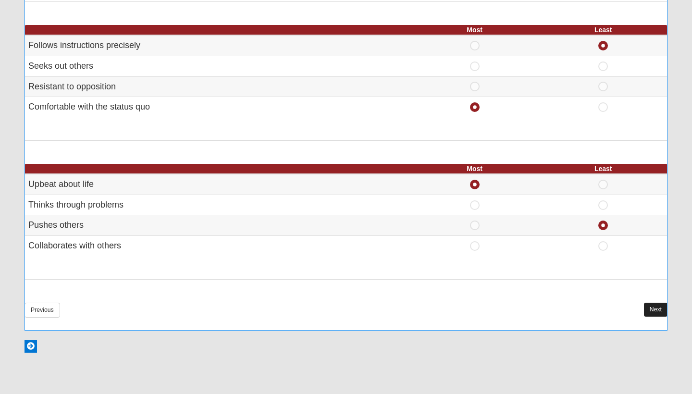
click at [659, 305] on link "Next" at bounding box center [656, 310] width 24 height 14
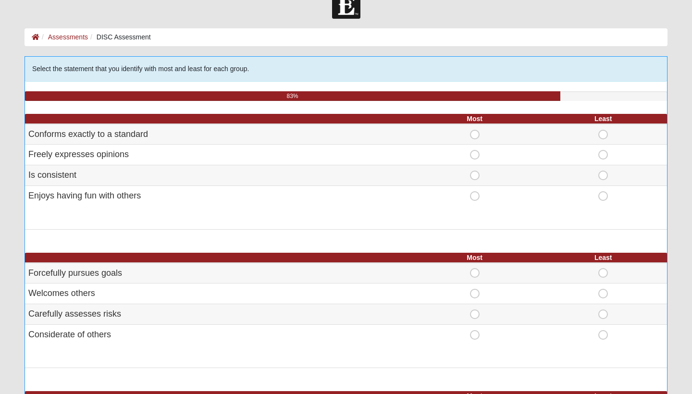
scroll to position [21, 0]
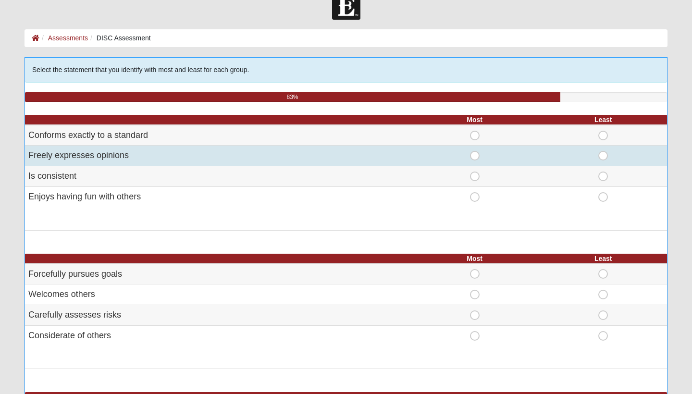
click at [475, 151] on span "Most" at bounding box center [475, 151] width 0 height 0
click at [475, 157] on input "Most" at bounding box center [478, 156] width 6 height 10
radio input "true"
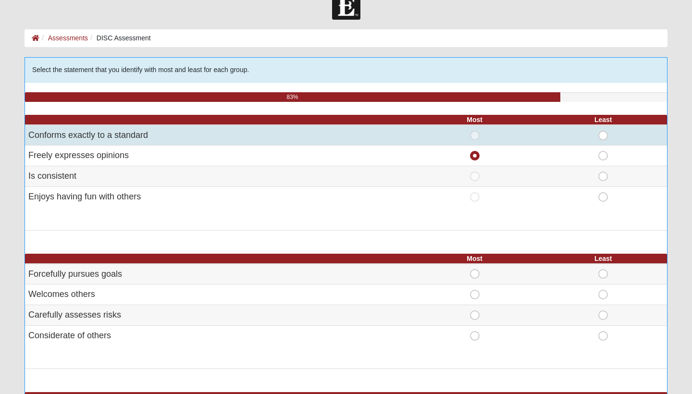
click at [603, 131] on span "Least" at bounding box center [603, 131] width 0 height 0
click at [604, 131] on input "Least" at bounding box center [606, 136] width 6 height 10
radio input "true"
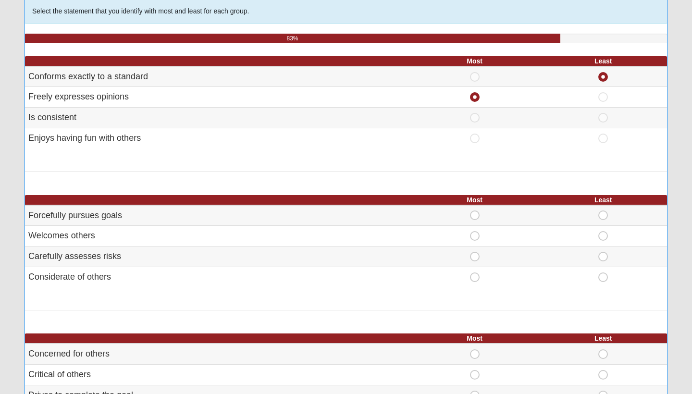
scroll to position [80, 0]
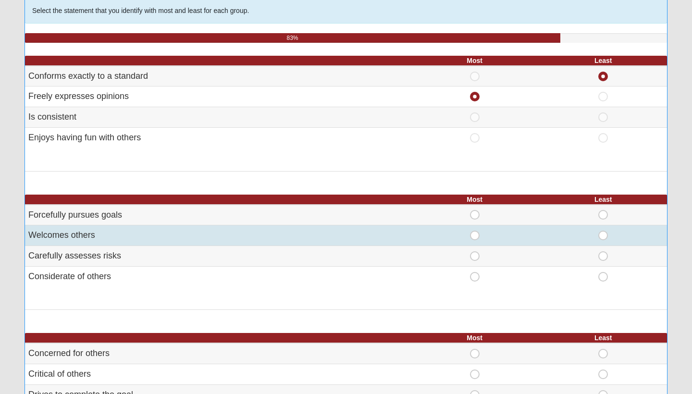
click at [475, 231] on span "Most" at bounding box center [475, 231] width 0 height 0
click at [475, 231] on input "Most" at bounding box center [478, 236] width 6 height 10
radio input "true"
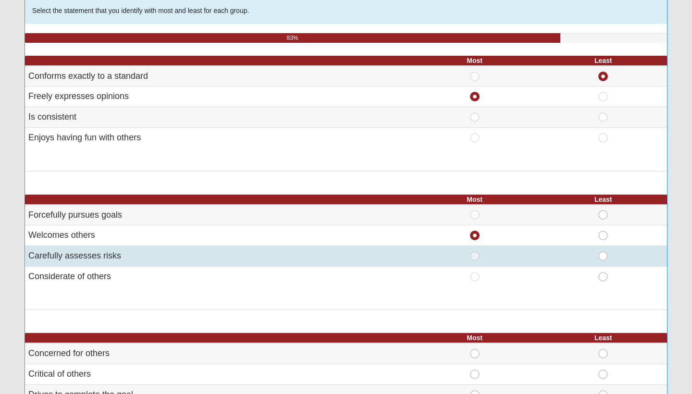
click at [603, 251] on span "Least" at bounding box center [603, 251] width 0 height 0
click at [604, 251] on input "Least" at bounding box center [606, 256] width 6 height 10
radio input "true"
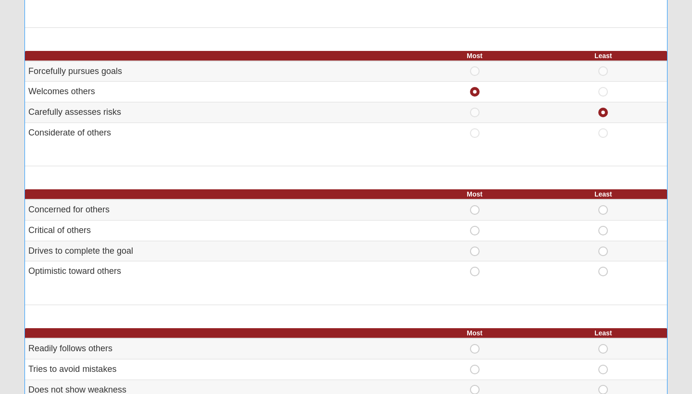
scroll to position [228, 0]
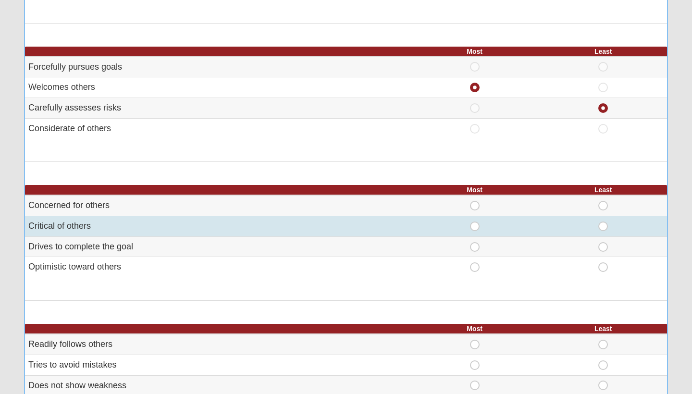
click at [603, 222] on span "Least" at bounding box center [603, 222] width 0 height 0
click at [603, 222] on input "Least" at bounding box center [606, 227] width 6 height 10
radio input "true"
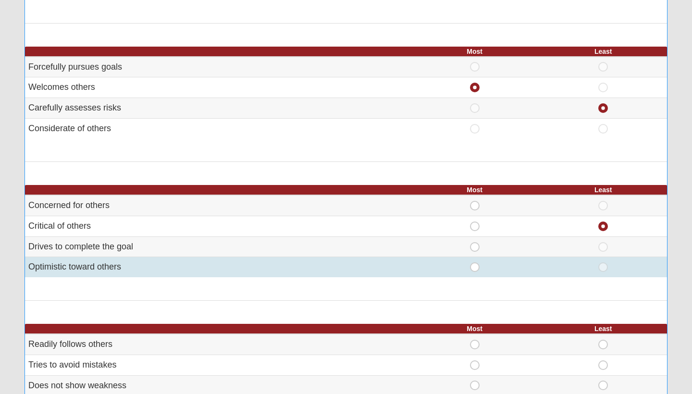
click at [475, 263] on span "Most" at bounding box center [475, 263] width 0 height 0
click at [475, 263] on input "Most" at bounding box center [478, 268] width 6 height 10
radio input "true"
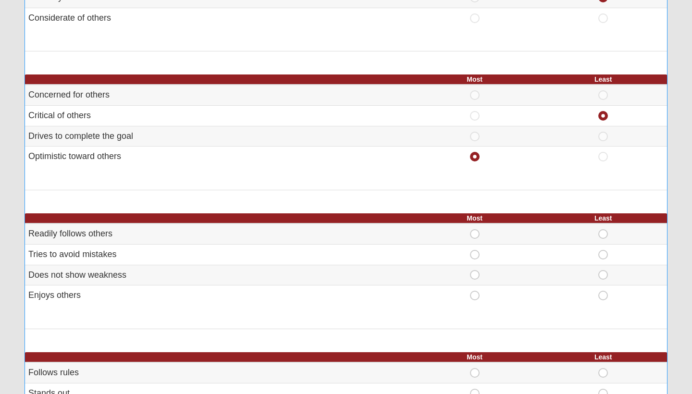
scroll to position [340, 0]
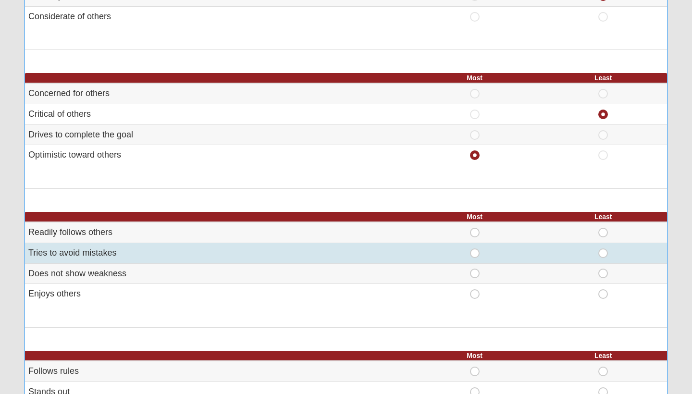
click at [475, 249] on span "Most" at bounding box center [475, 249] width 0 height 0
click at [475, 251] on input "Most" at bounding box center [478, 254] width 6 height 10
radio input "true"
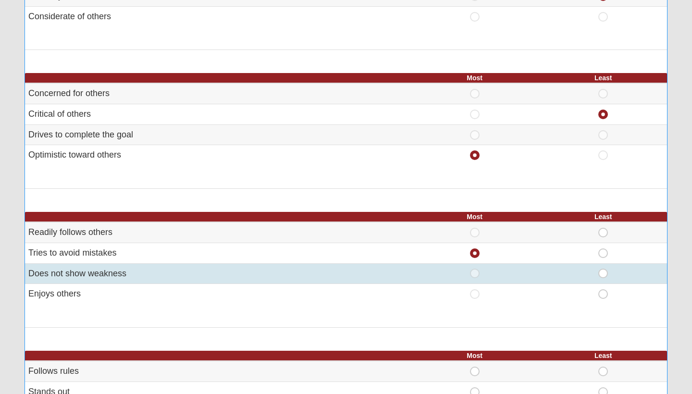
click at [603, 269] on span "Least" at bounding box center [603, 269] width 0 height 0
click at [603, 269] on input "Least" at bounding box center [606, 274] width 6 height 10
radio input "true"
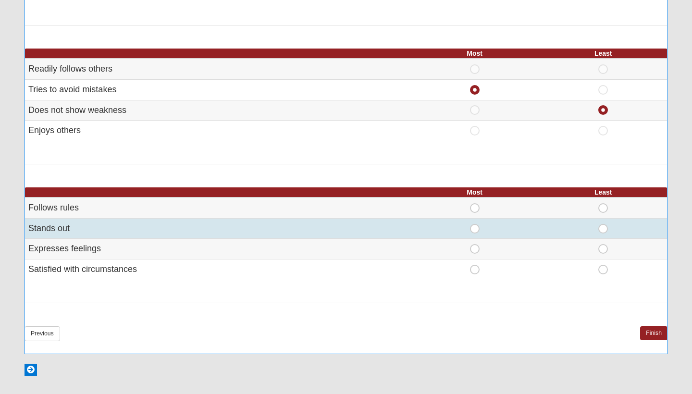
scroll to position [508, 0]
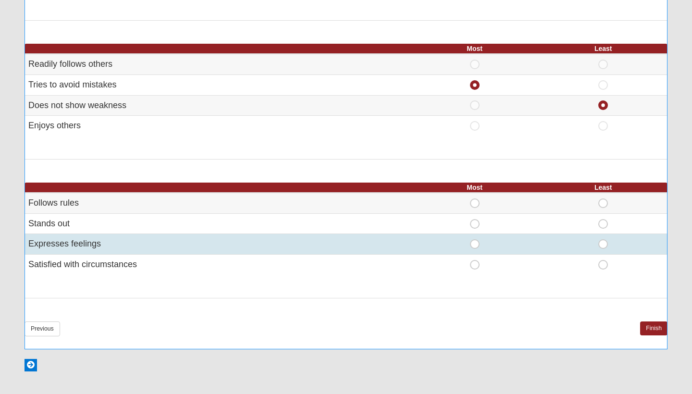
click at [475, 239] on span "Most" at bounding box center [475, 239] width 0 height 0
click at [475, 239] on input "Most" at bounding box center [478, 244] width 6 height 10
radio input "true"
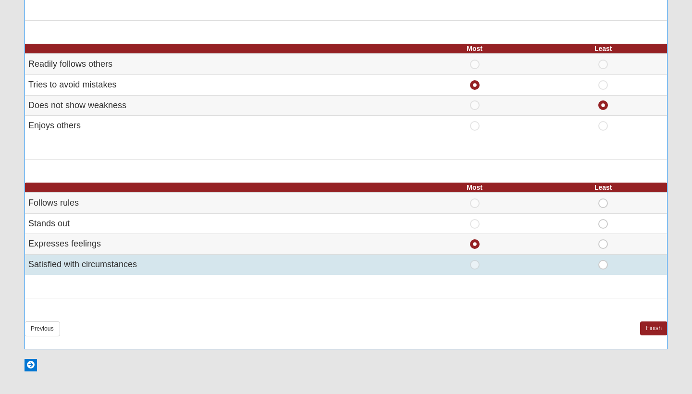
click at [603, 260] on span "Least" at bounding box center [603, 260] width 0 height 0
click at [603, 260] on input "Least" at bounding box center [606, 265] width 6 height 10
radio input "true"
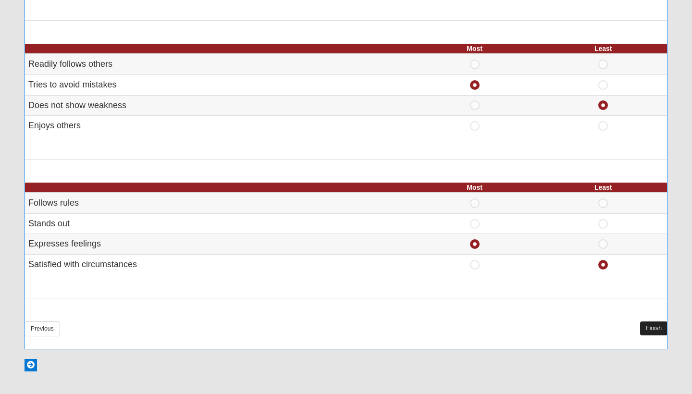
click at [645, 322] on link "Finish" at bounding box center [654, 329] width 27 height 14
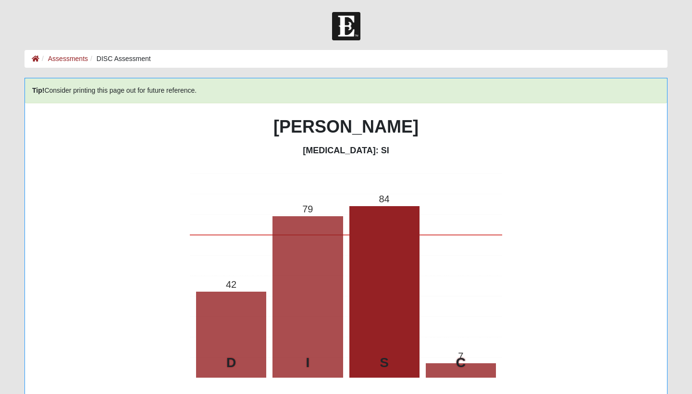
scroll to position [0, 0]
